Goal: Task Accomplishment & Management: Use online tool/utility

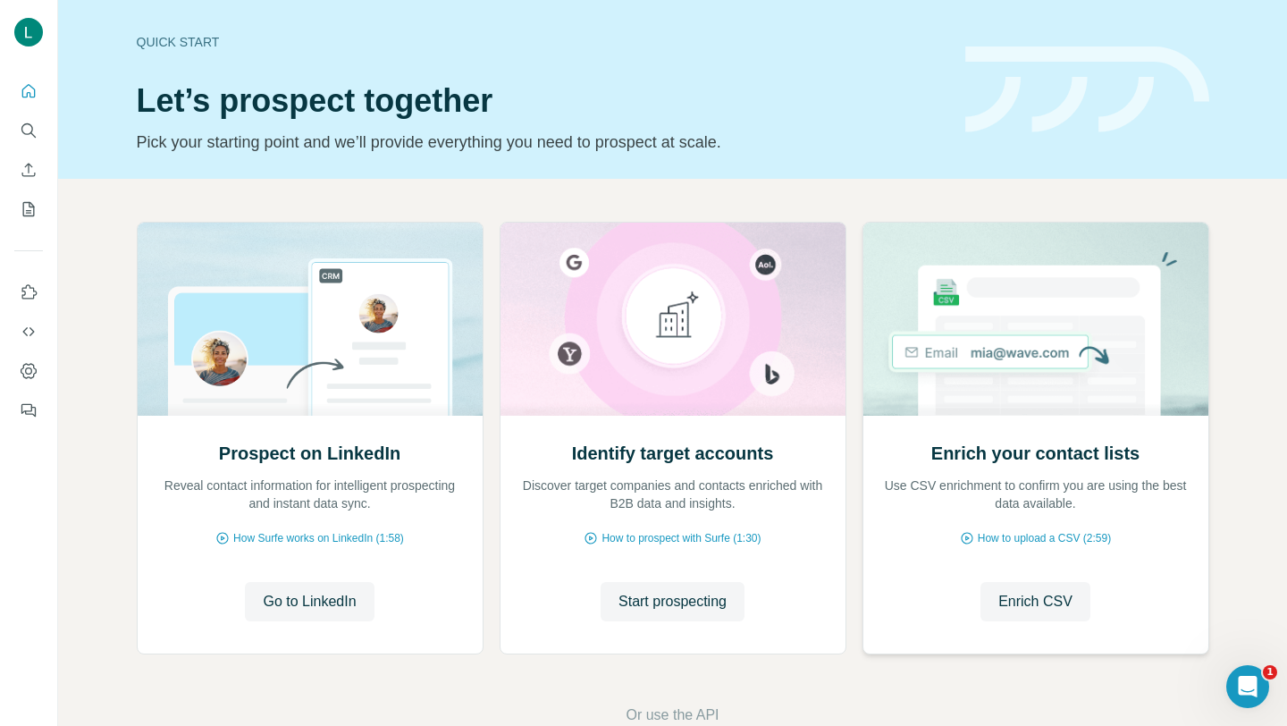
scroll to position [43, 0]
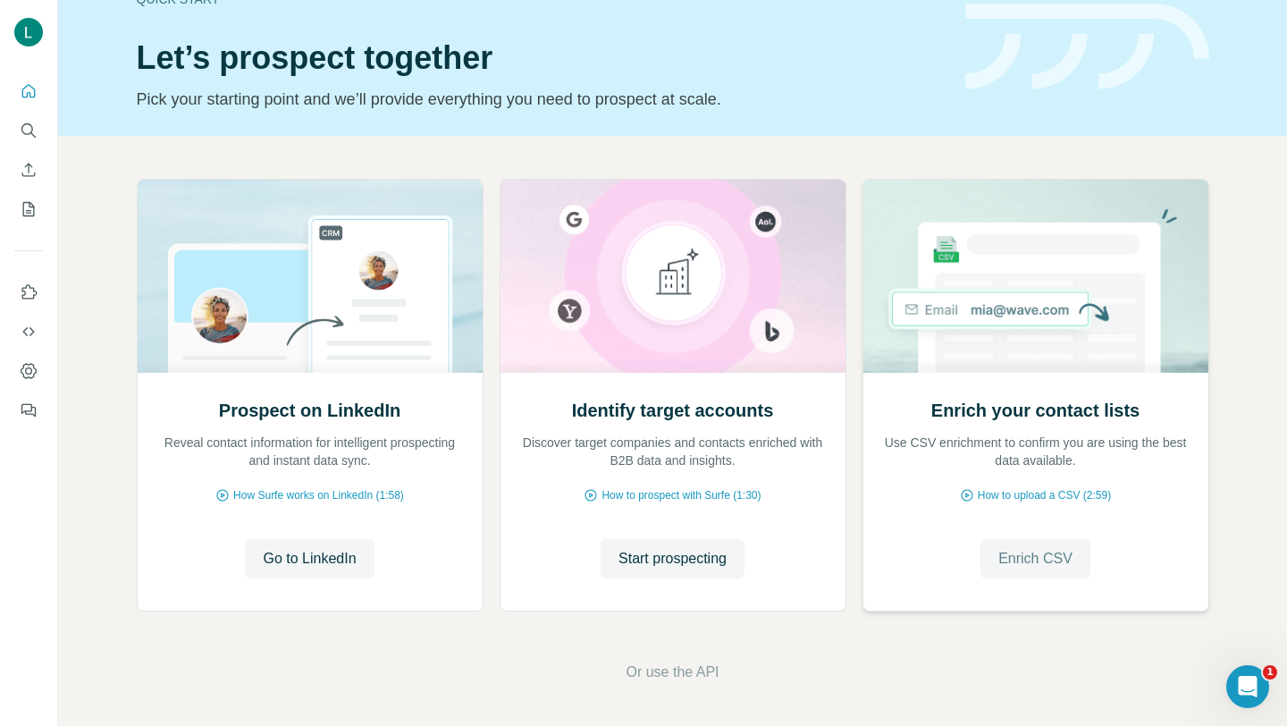
click at [1021, 552] on span "Enrich CSV" at bounding box center [1035, 558] width 74 height 21
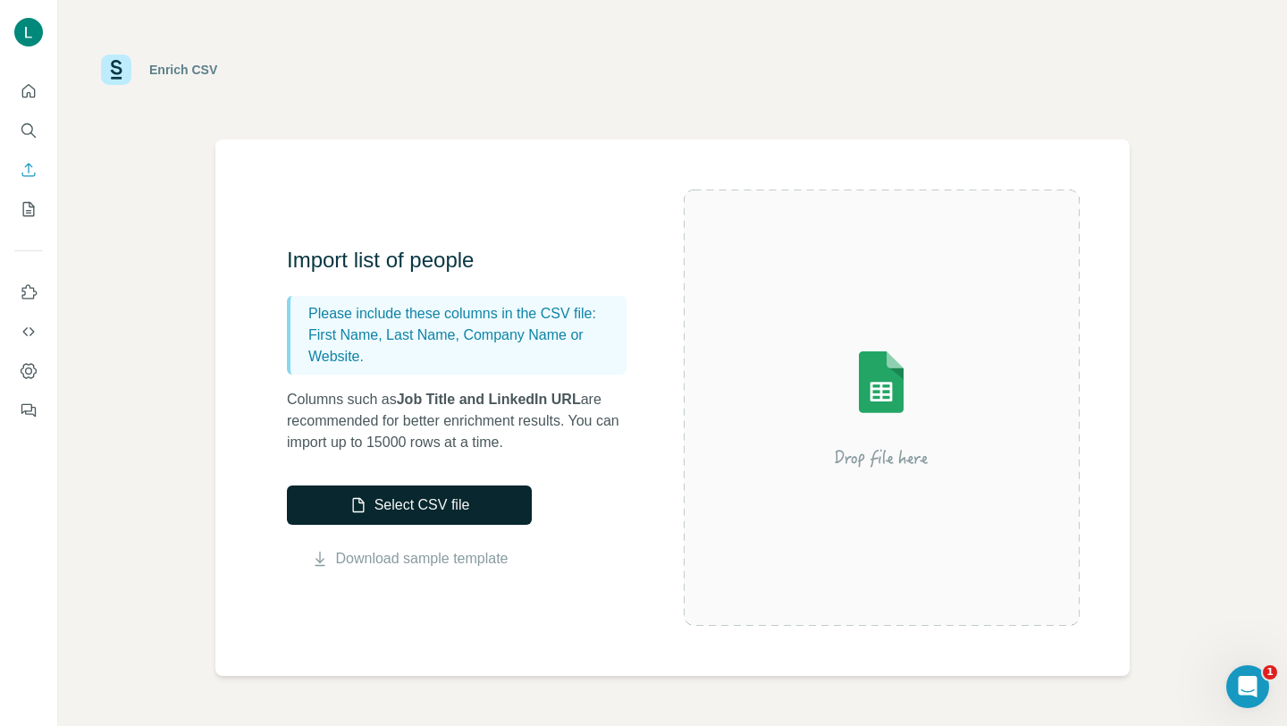
click at [439, 505] on button "Select CSV file" at bounding box center [409, 504] width 245 height 39
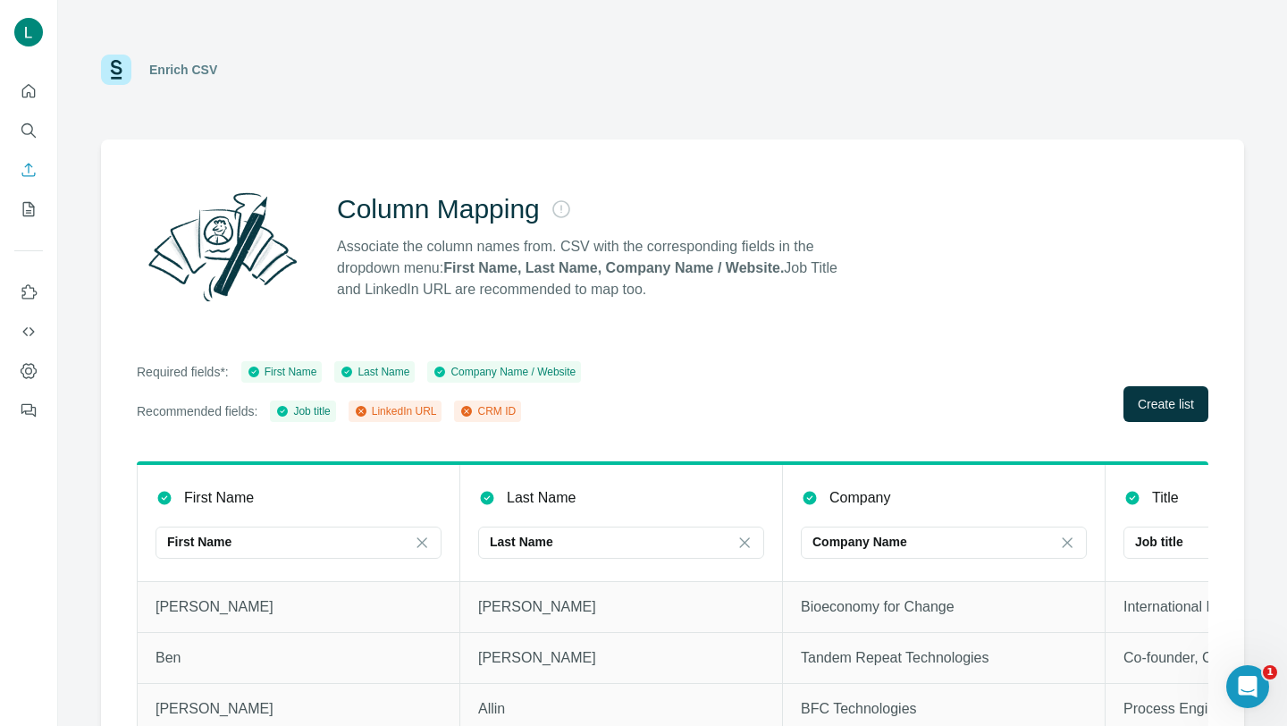
scroll to position [40, 0]
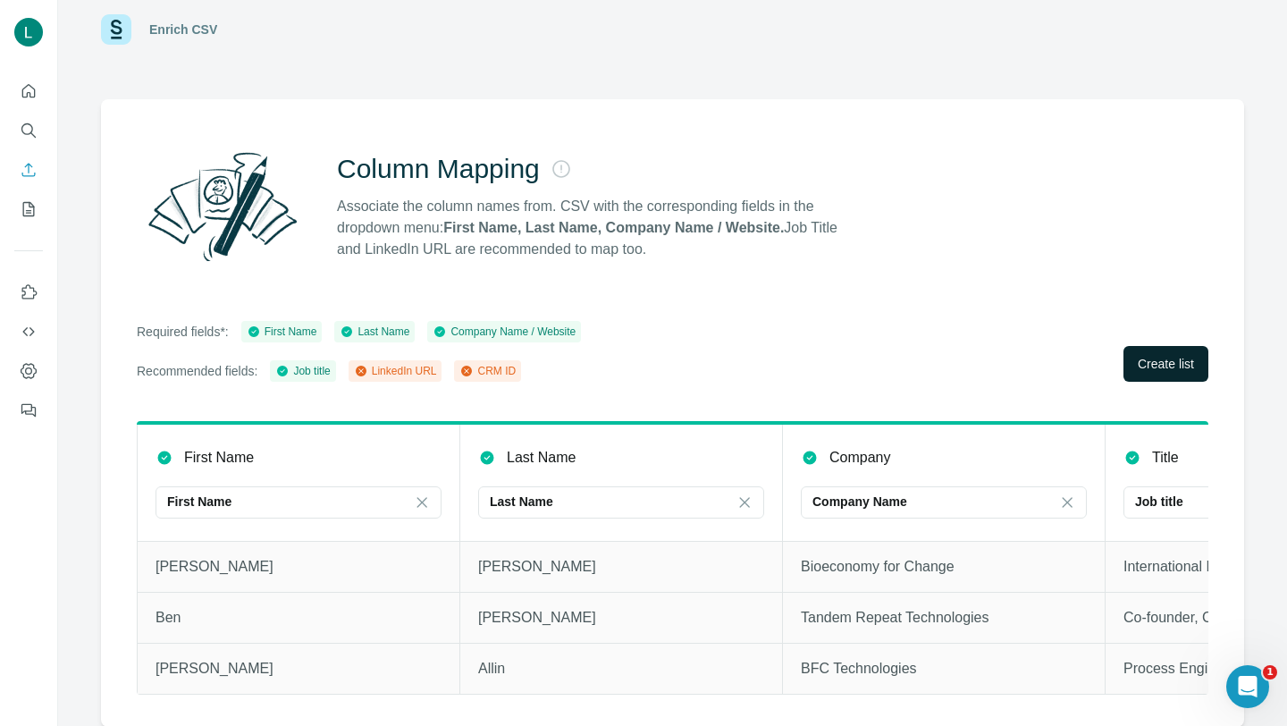
click at [1142, 365] on span "Create list" at bounding box center [1166, 364] width 56 height 18
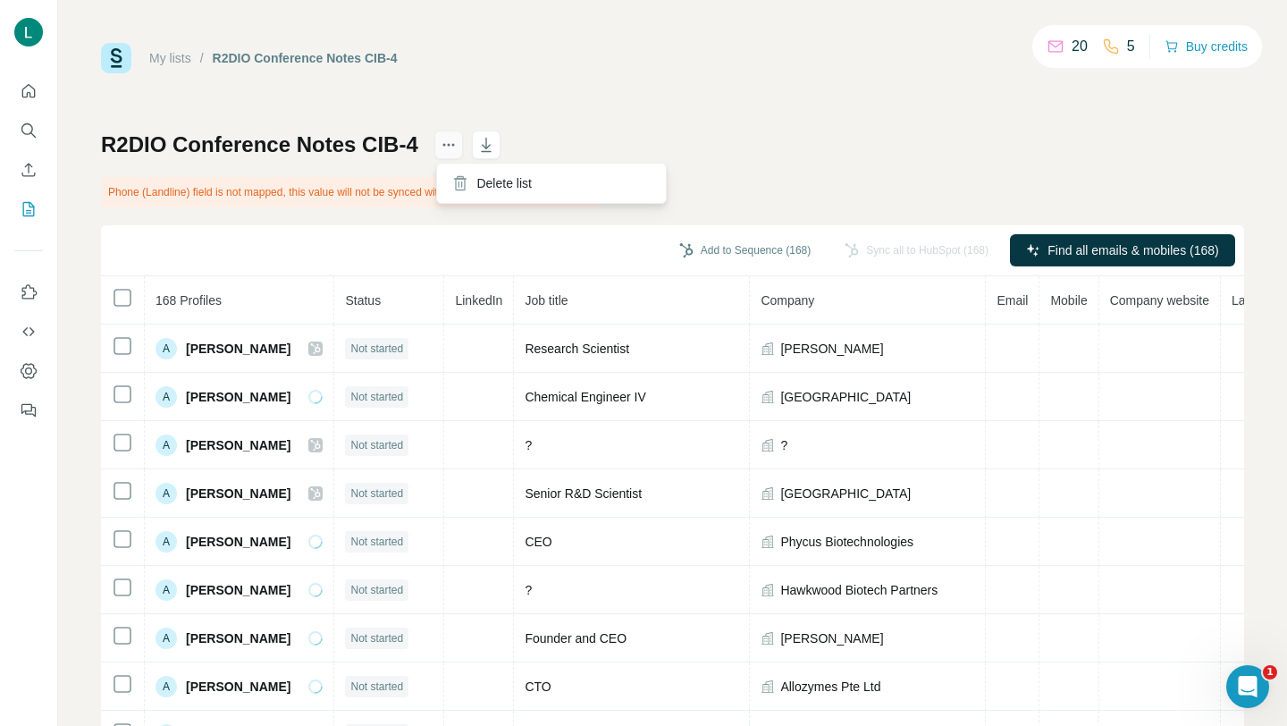
click at [449, 145] on icon "actions" at bounding box center [448, 145] width 3 height 3
click at [564, 192] on button "Map my fields" at bounding box center [549, 192] width 95 height 20
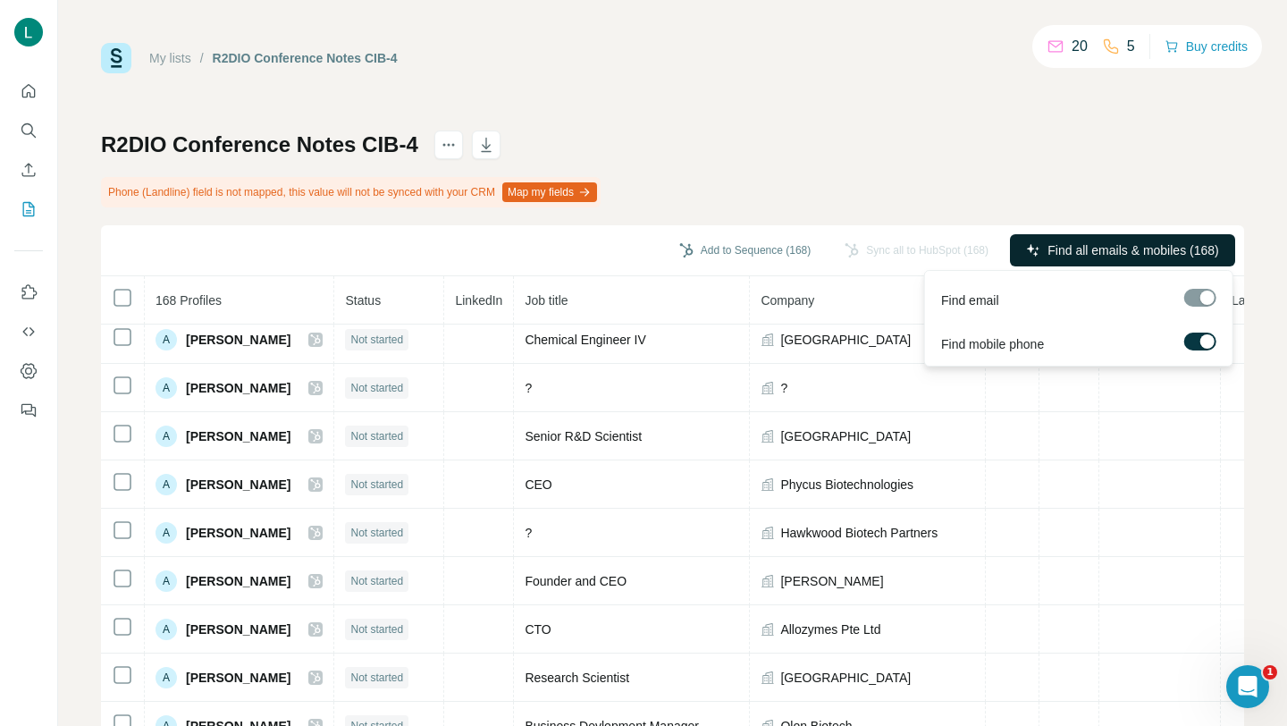
click at [1066, 250] on span "Find all emails & mobiles (168)" at bounding box center [1132, 250] width 171 height 18
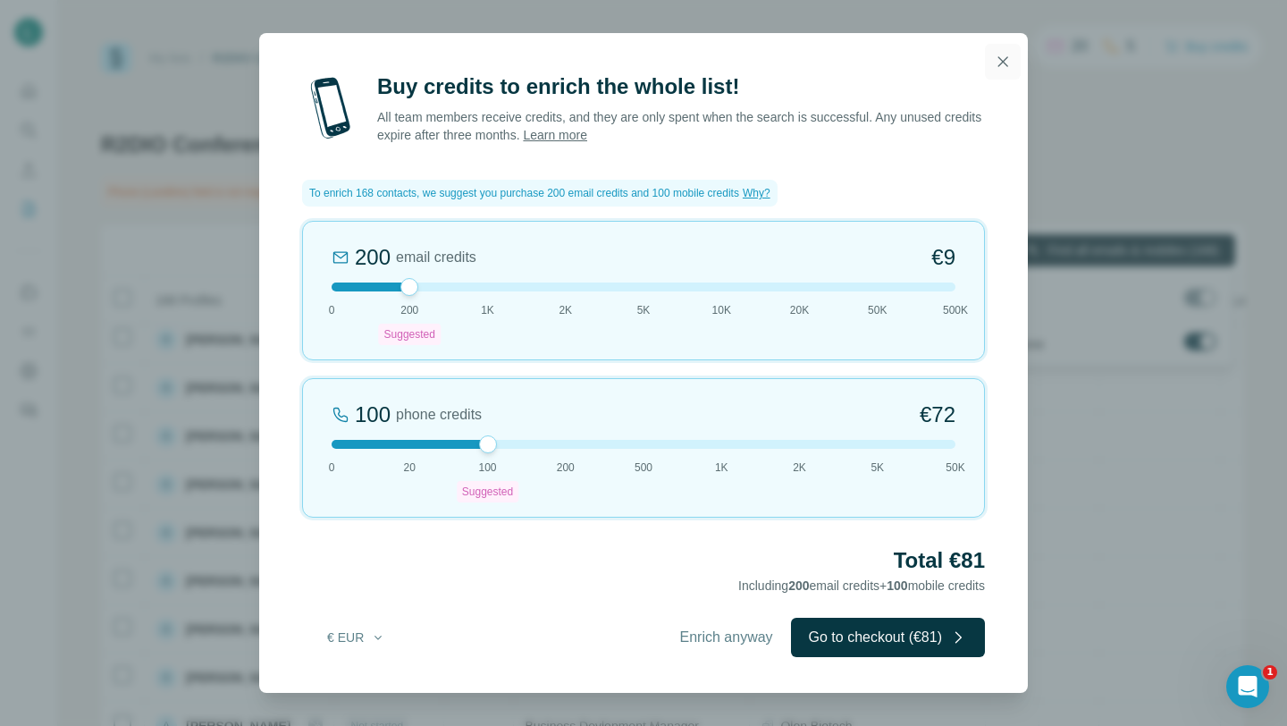
click at [1000, 58] on icon "button" at bounding box center [1003, 61] width 10 height 10
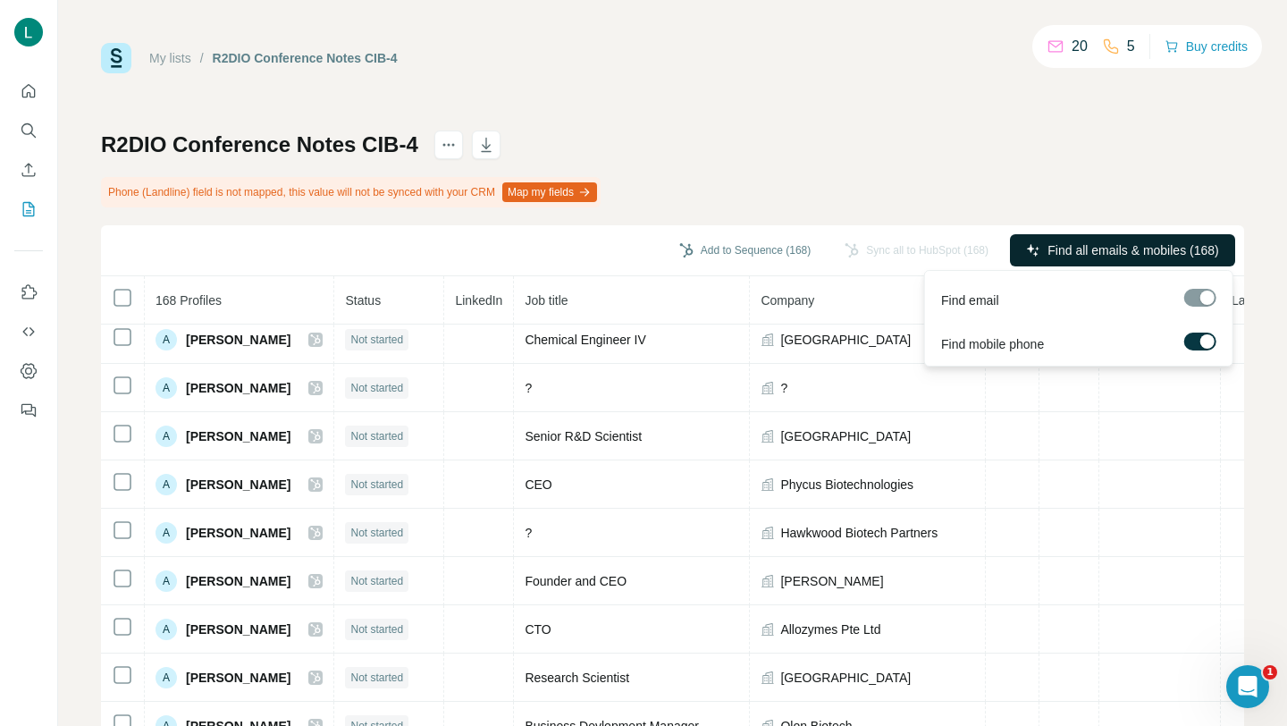
click at [1199, 330] on div "Find mobile phone" at bounding box center [1078, 340] width 300 height 44
click at [1203, 346] on div at bounding box center [1207, 341] width 14 height 14
click at [1205, 299] on div at bounding box center [1200, 298] width 32 height 18
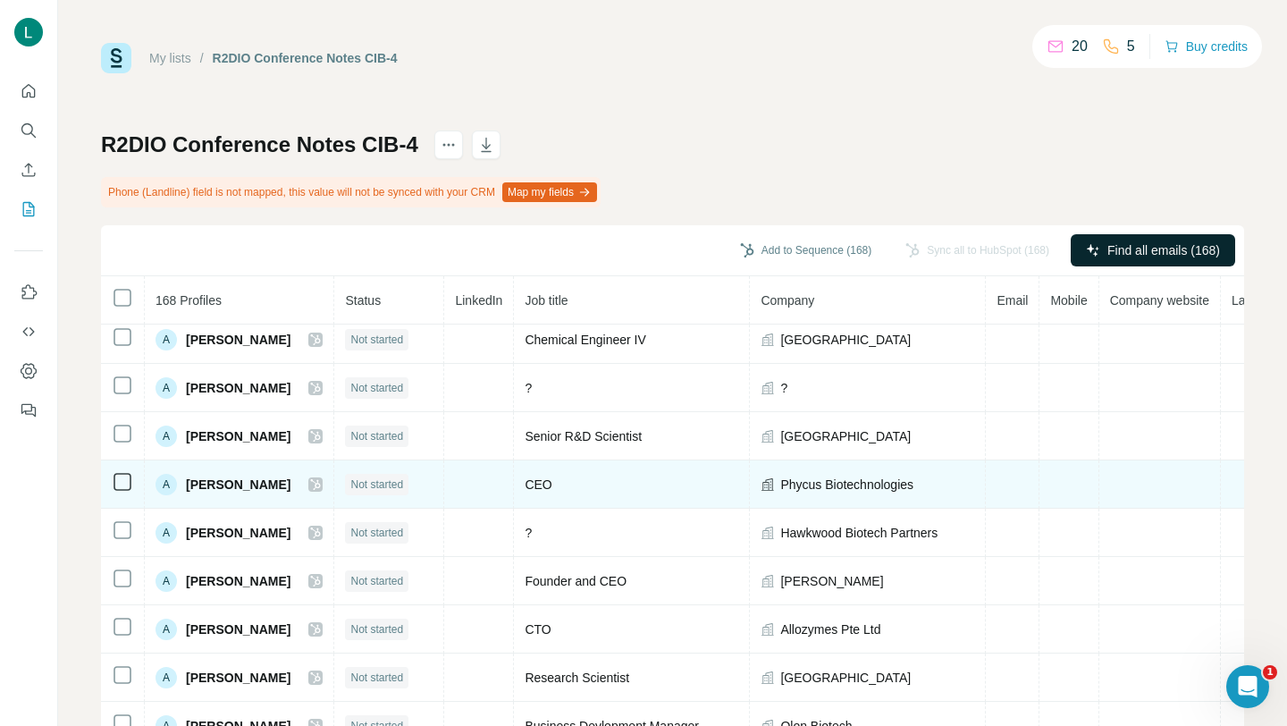
click at [1076, 468] on td at bounding box center [1068, 484] width 59 height 48
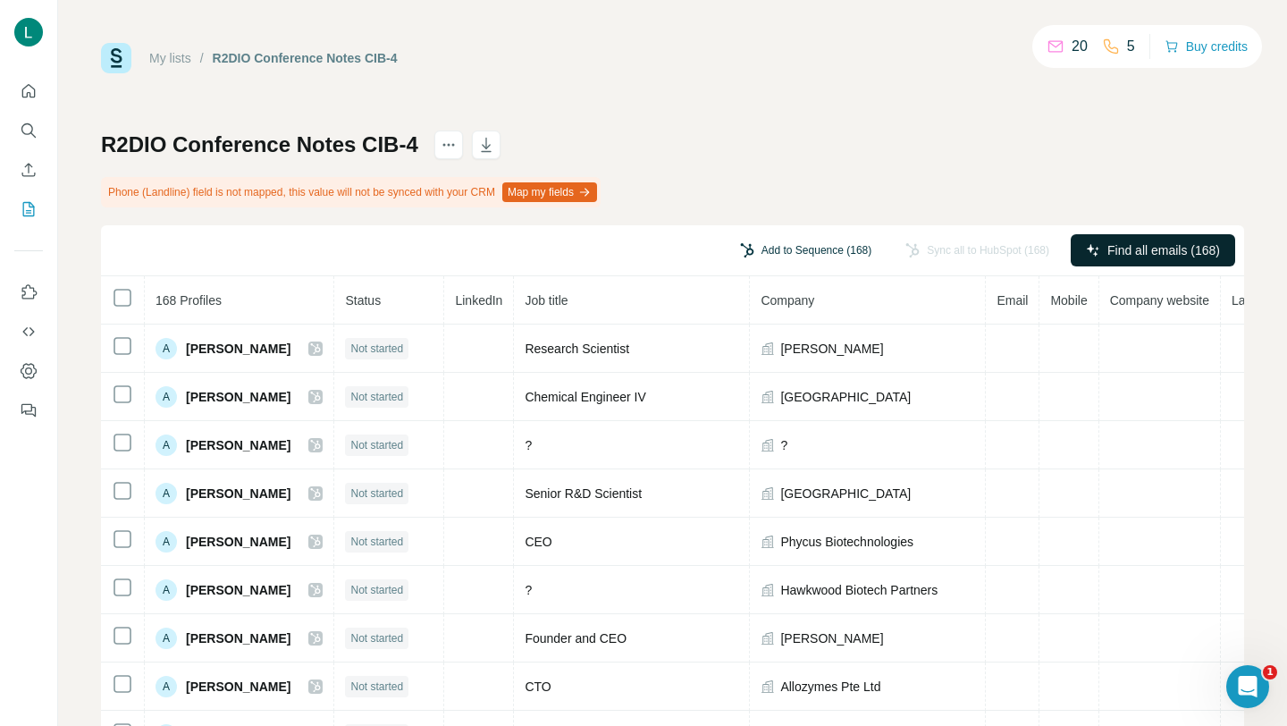
click at [784, 253] on button "Add to Sequence (168)" at bounding box center [805, 250] width 156 height 27
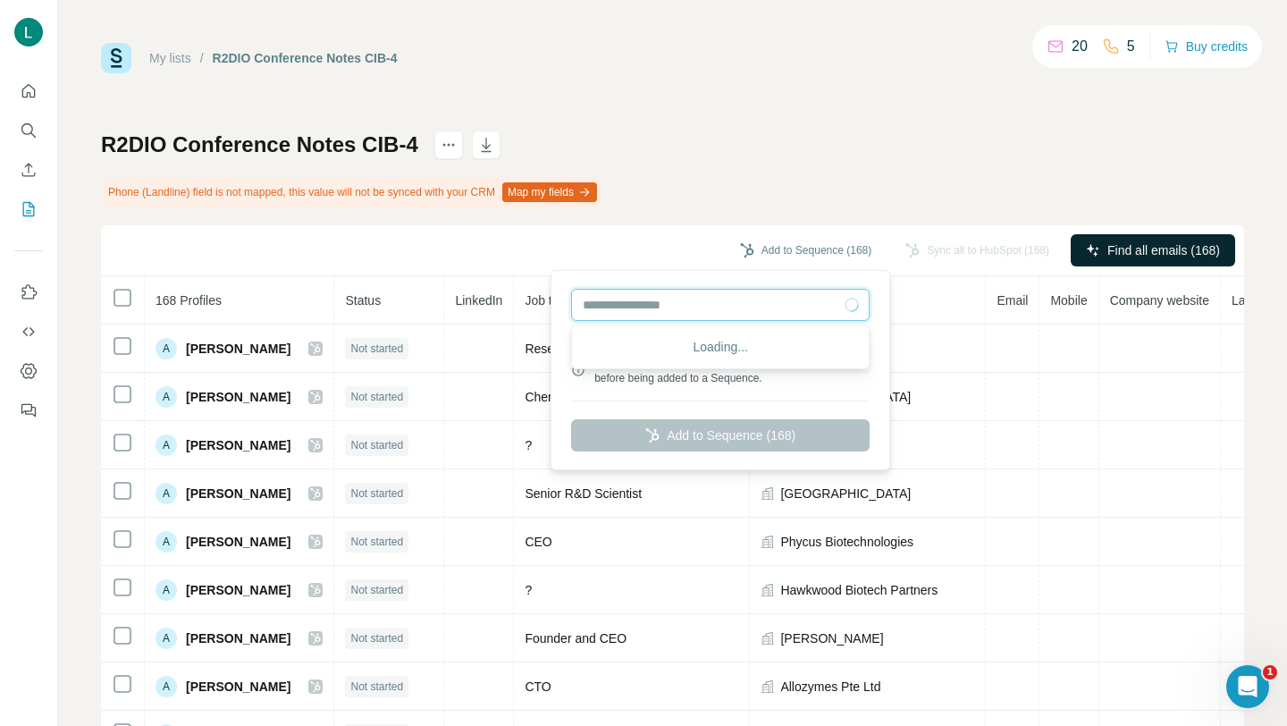
click at [769, 292] on input "text" at bounding box center [720, 305] width 298 height 32
click at [755, 265] on div "Add to Sequence (168)" at bounding box center [805, 250] width 156 height 32
click at [727, 435] on div "People will be auto-enriched and synced to HubSpot before being added to a Sequ…" at bounding box center [720, 369] width 331 height 191
click at [683, 308] on input "text" at bounding box center [720, 305] width 298 height 32
